Goal: Find specific page/section: Find specific page/section

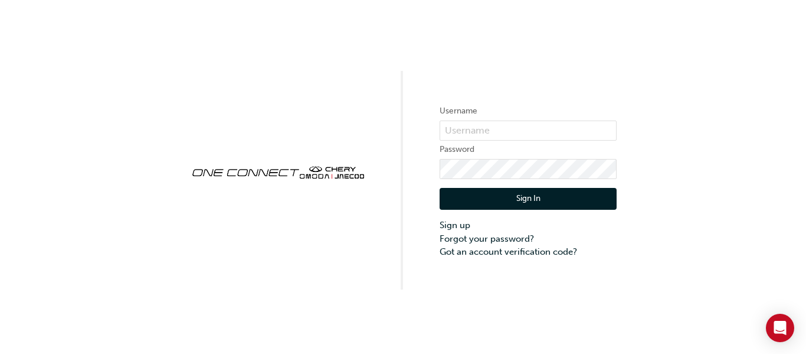
click at [494, 108] on label "Username" at bounding box center [528, 111] width 177 height 14
click at [496, 141] on form "Username Password Sign In Sign up Forgot your password? Got an account verifica…" at bounding box center [528, 181] width 177 height 154
click at [499, 133] on input "text" at bounding box center [528, 130] width 177 height 20
type input "chnz0173"
click button "Sign In" at bounding box center [528, 199] width 177 height 22
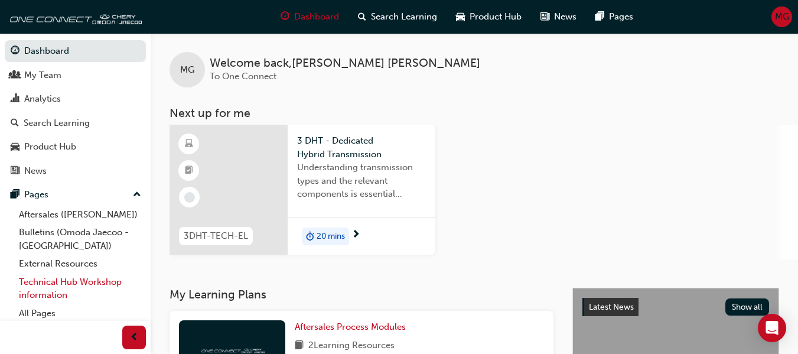
click at [77, 283] on link "Technical Hub Workshop information" at bounding box center [80, 288] width 132 height 31
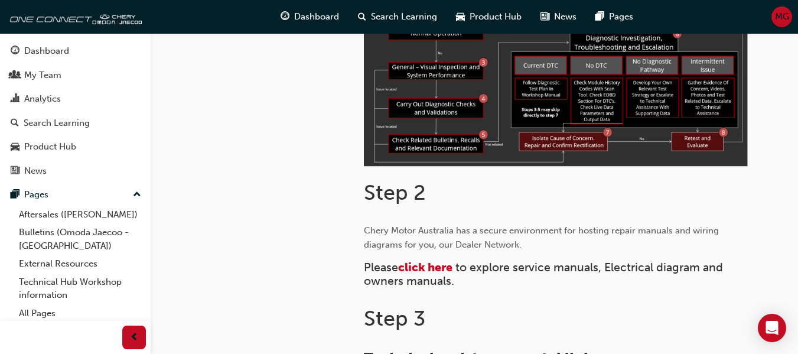
scroll to position [472, 0]
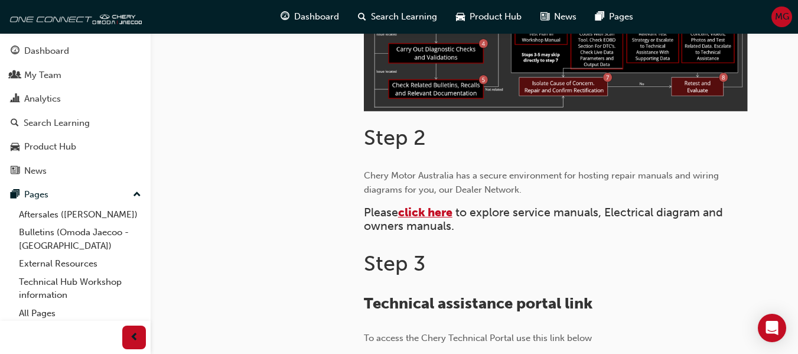
click at [429, 216] on span "click here" at bounding box center [425, 212] width 54 height 14
